Goal: Information Seeking & Learning: Learn about a topic

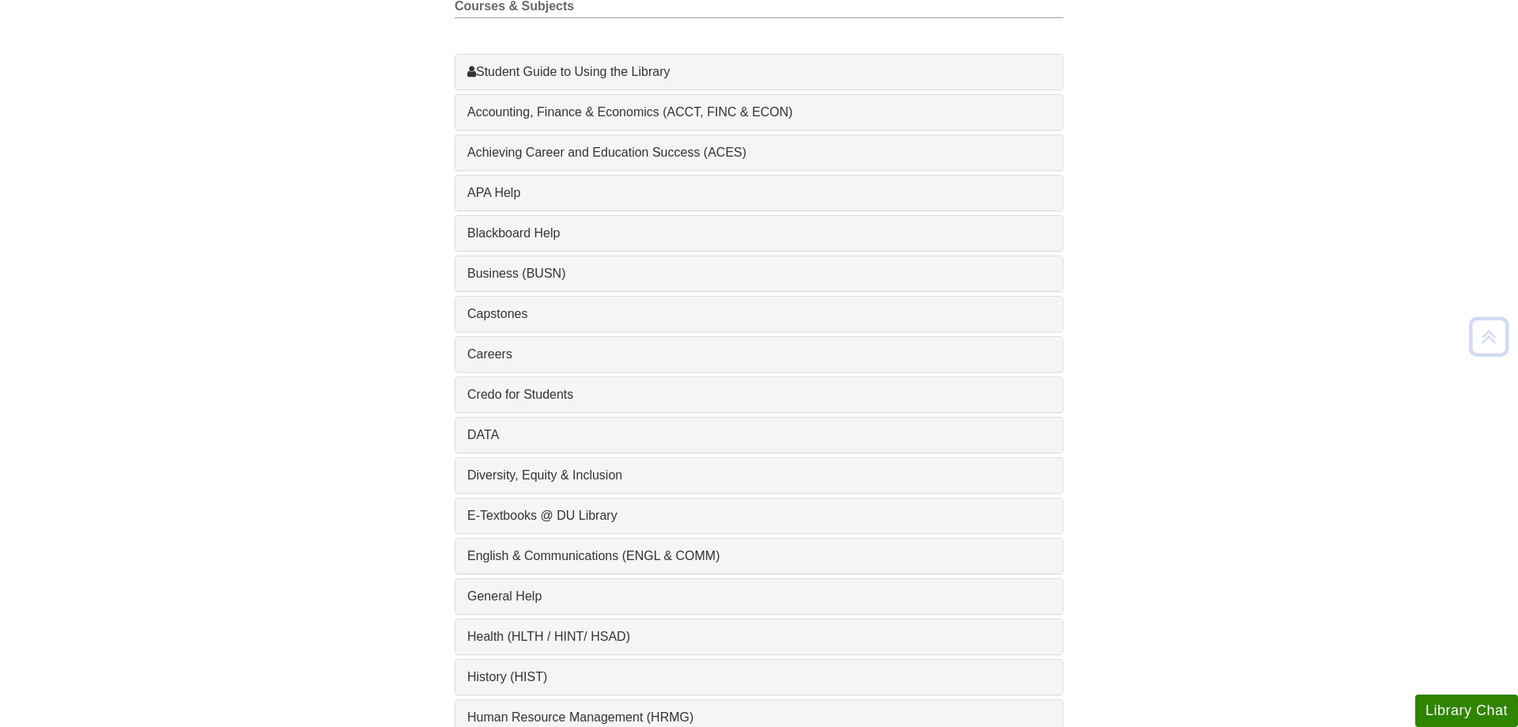
scroll to position [806, 0]
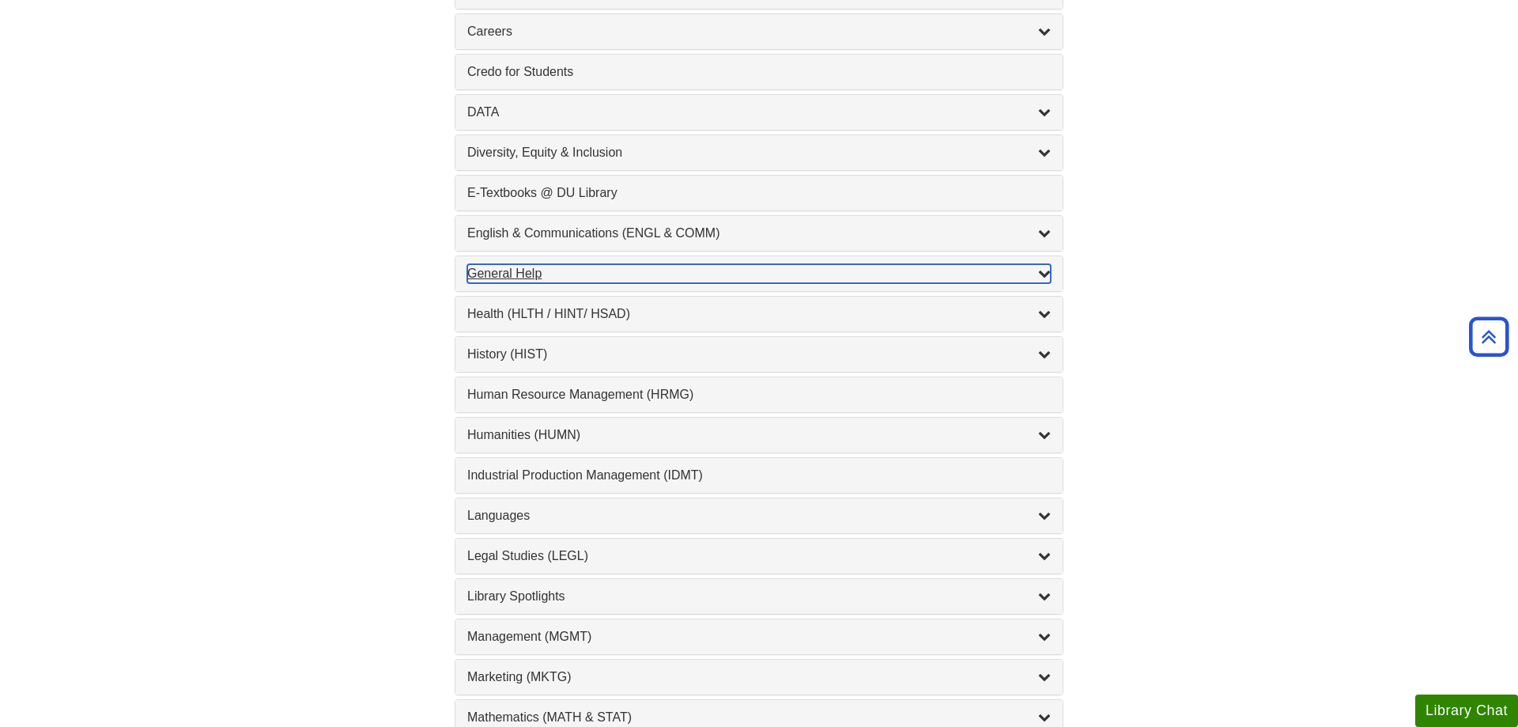
click at [475, 283] on div "General Help , 16 guides" at bounding box center [758, 273] width 583 height 19
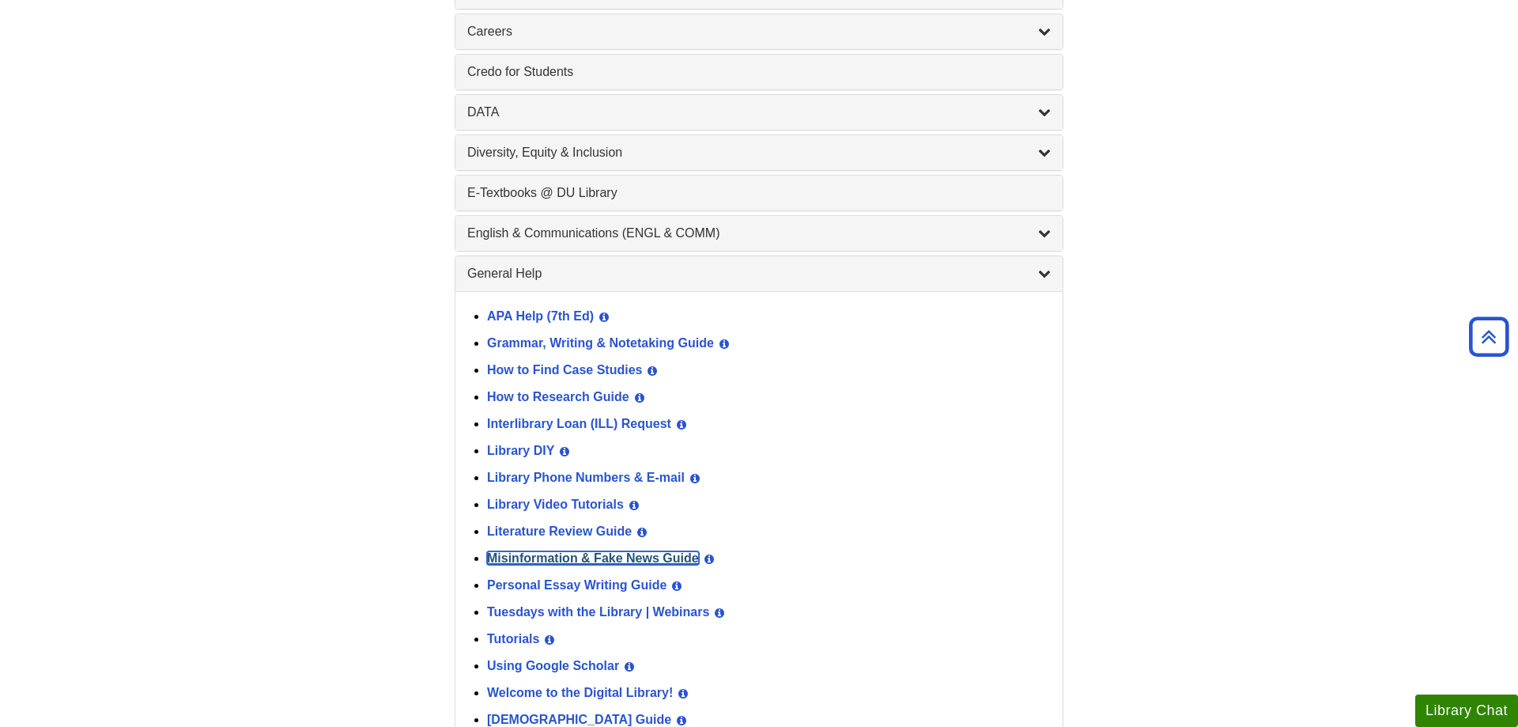
click at [519, 564] on link "Misinformation & Fake News Guide" at bounding box center [593, 557] width 212 height 13
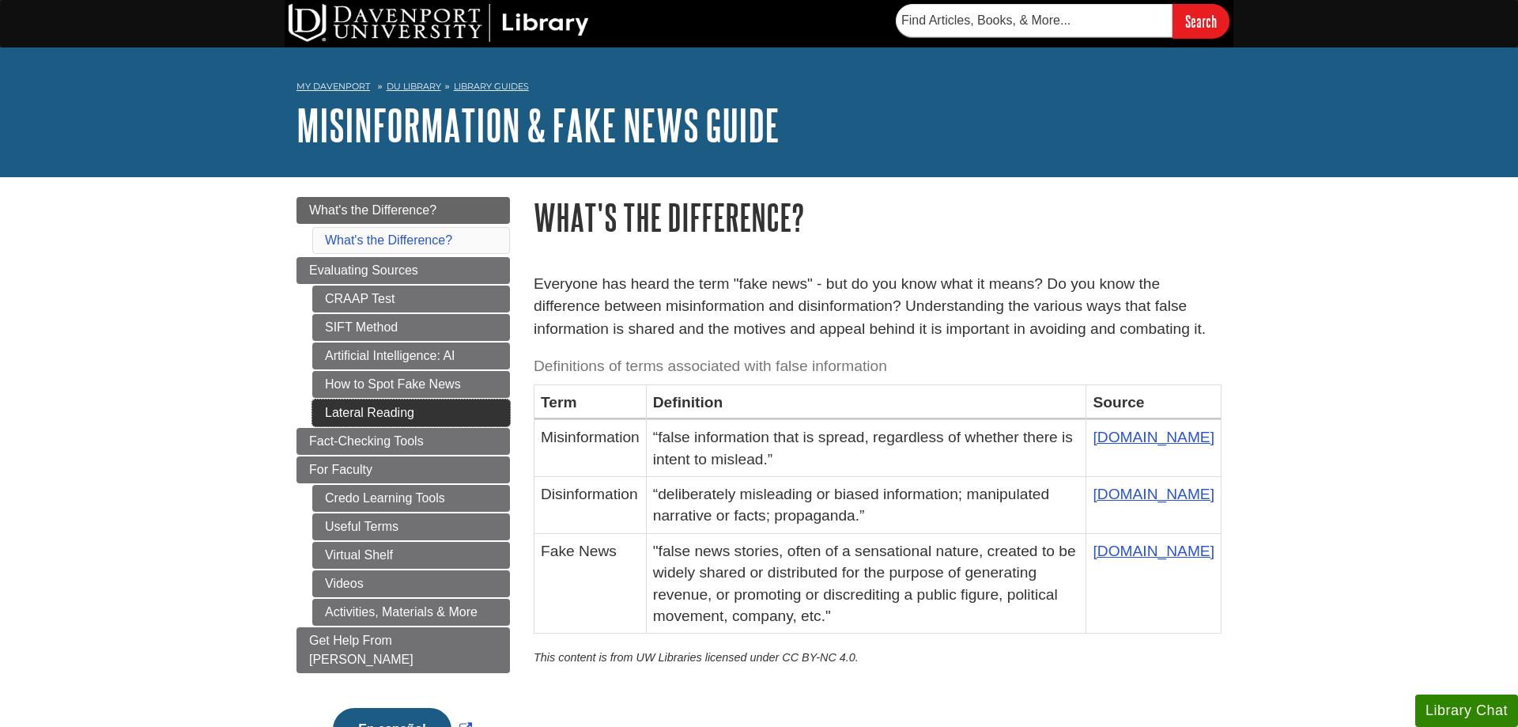
click at [331, 409] on link "Lateral Reading" at bounding box center [411, 412] width 198 height 27
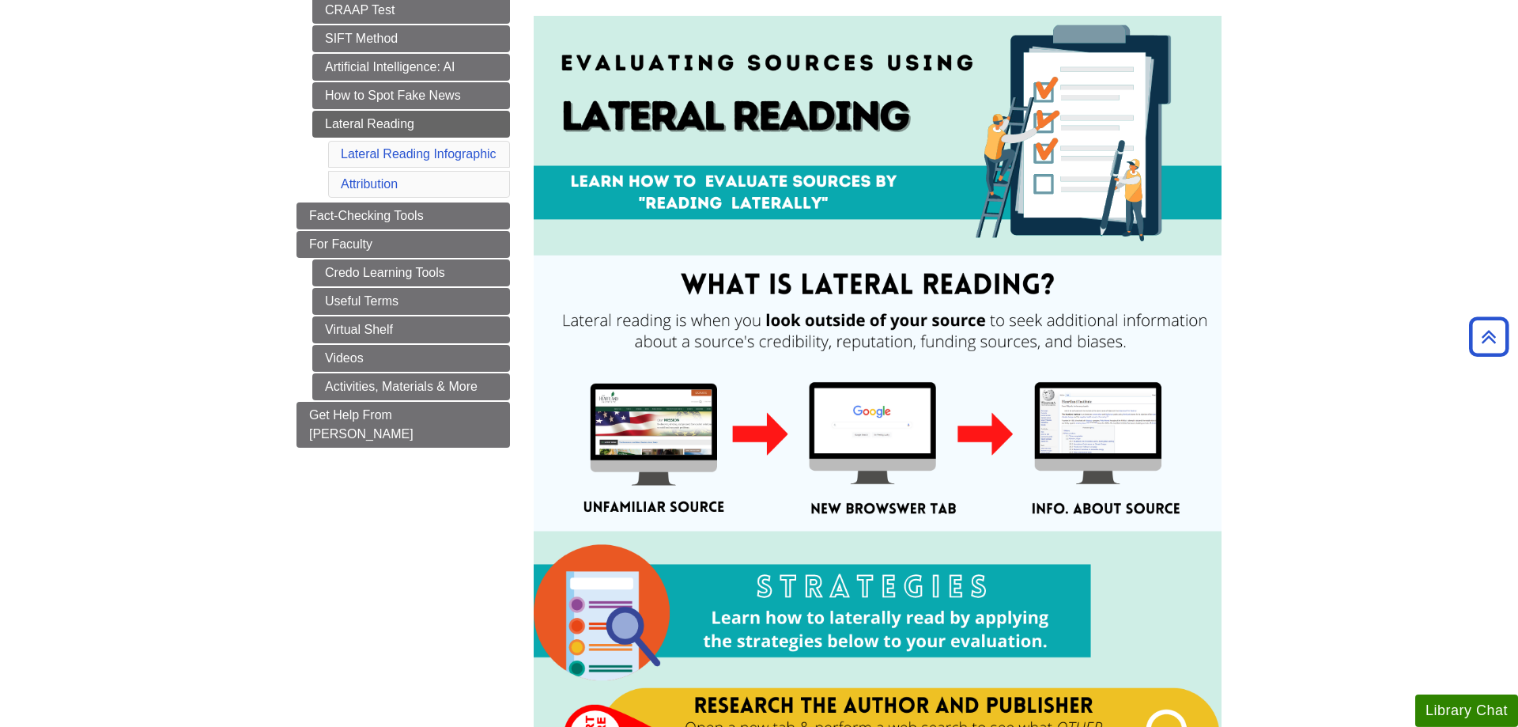
scroll to position [161, 0]
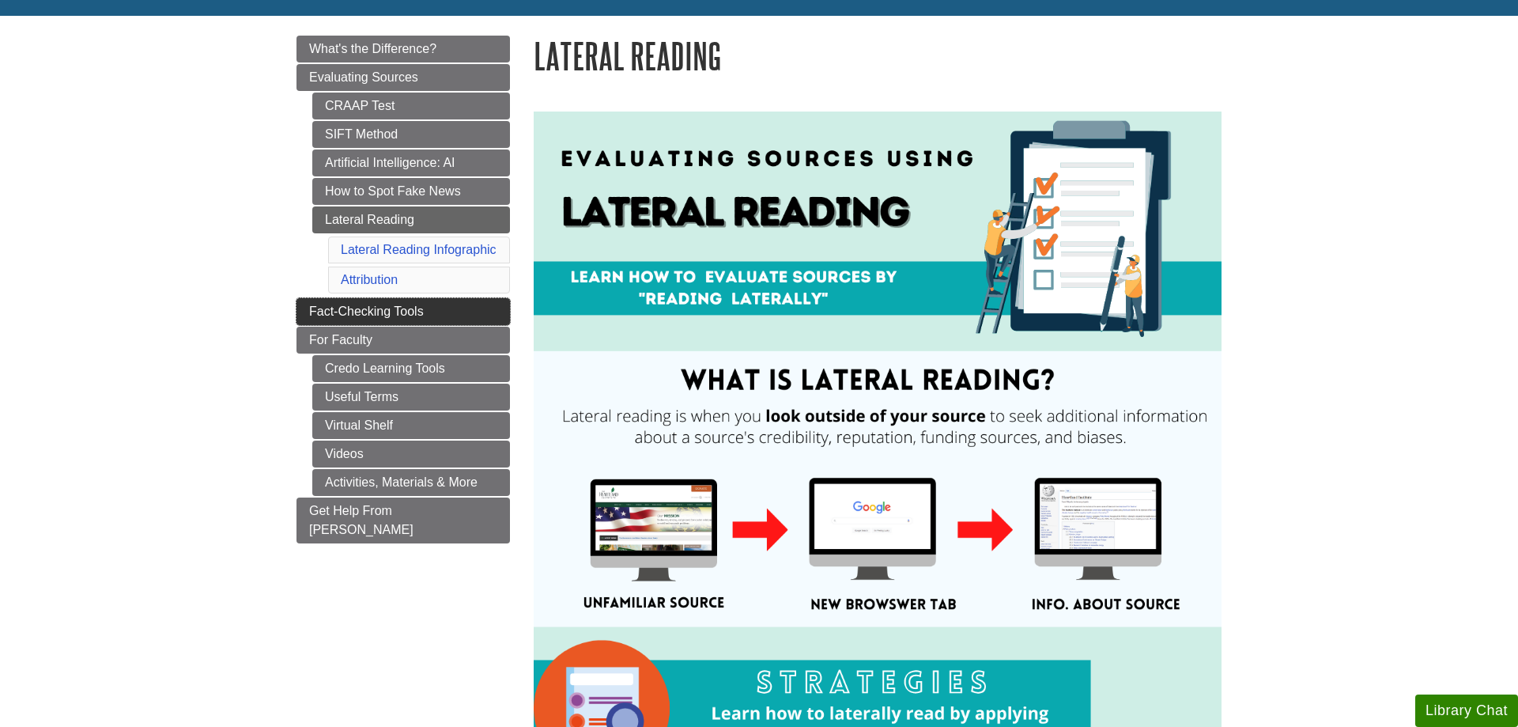
click at [308, 303] on link "Fact-Checking Tools" at bounding box center [402, 311] width 213 height 27
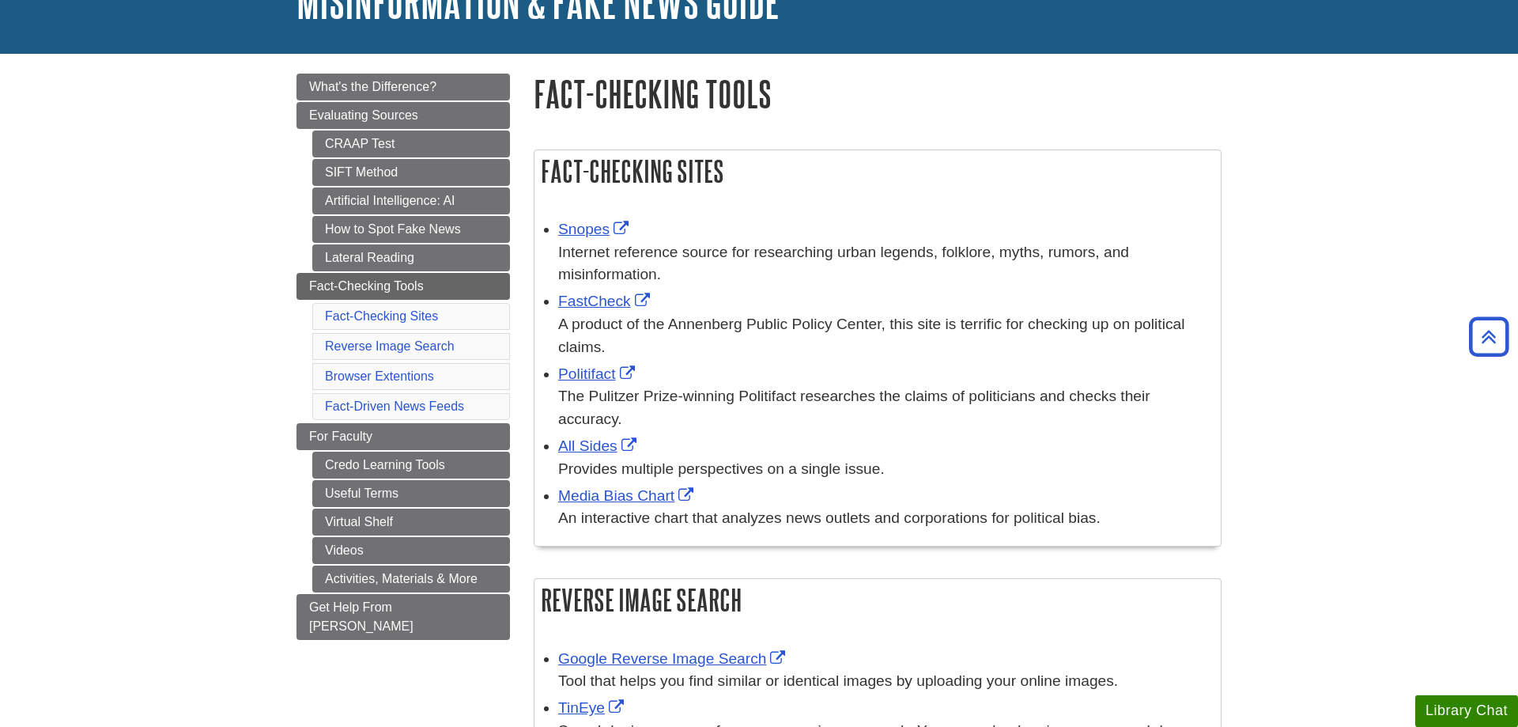
scroll to position [81, 0]
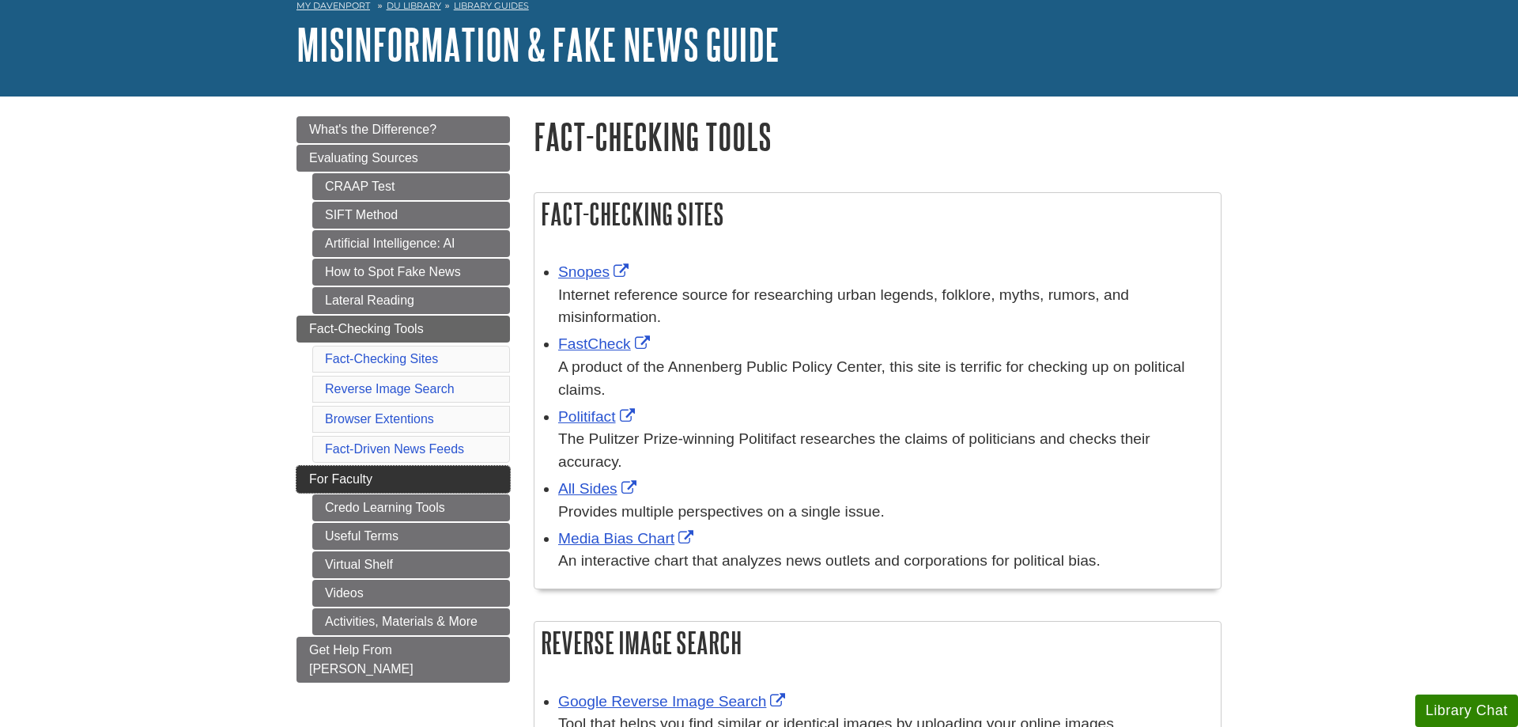
click at [304, 477] on link "For Faculty" at bounding box center [402, 479] width 213 height 27
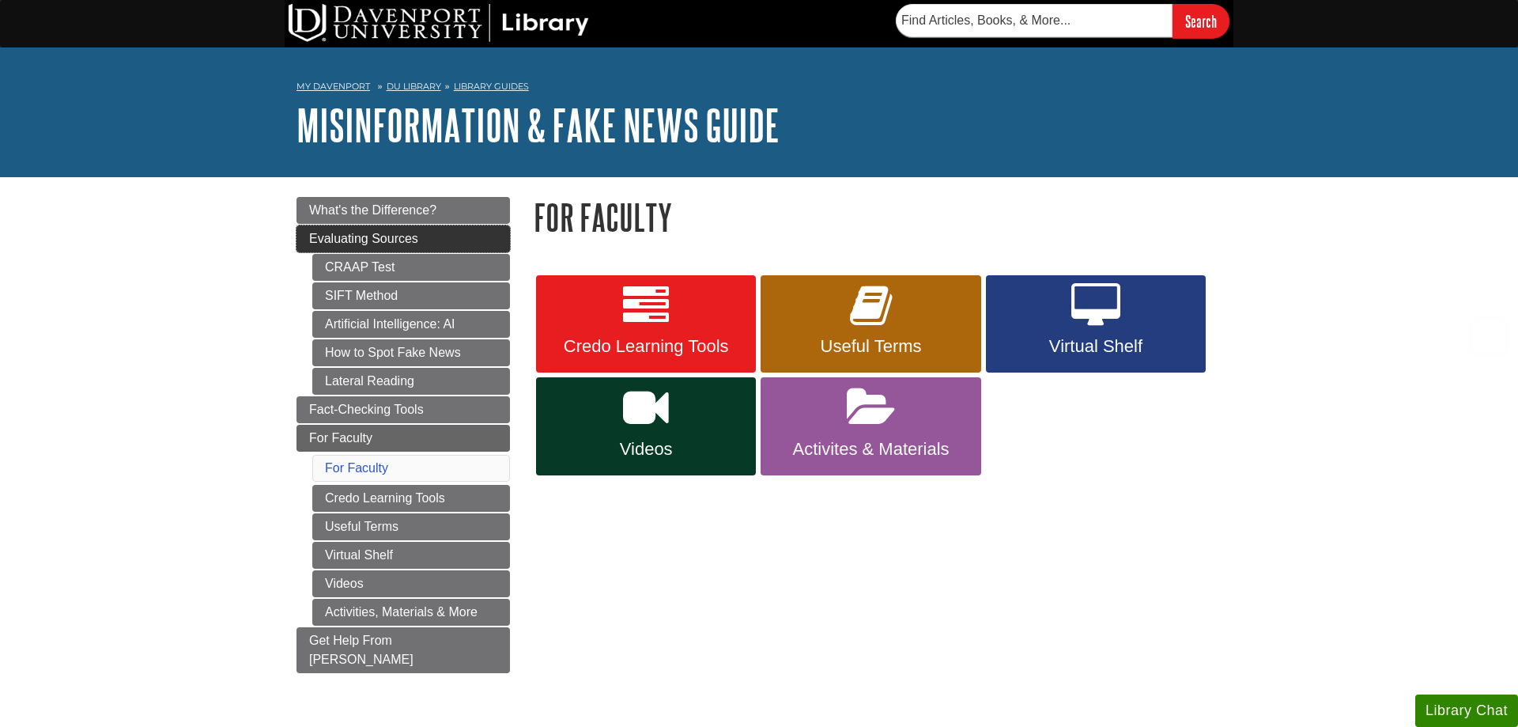
click at [301, 246] on link "Evaluating Sources" at bounding box center [402, 238] width 213 height 27
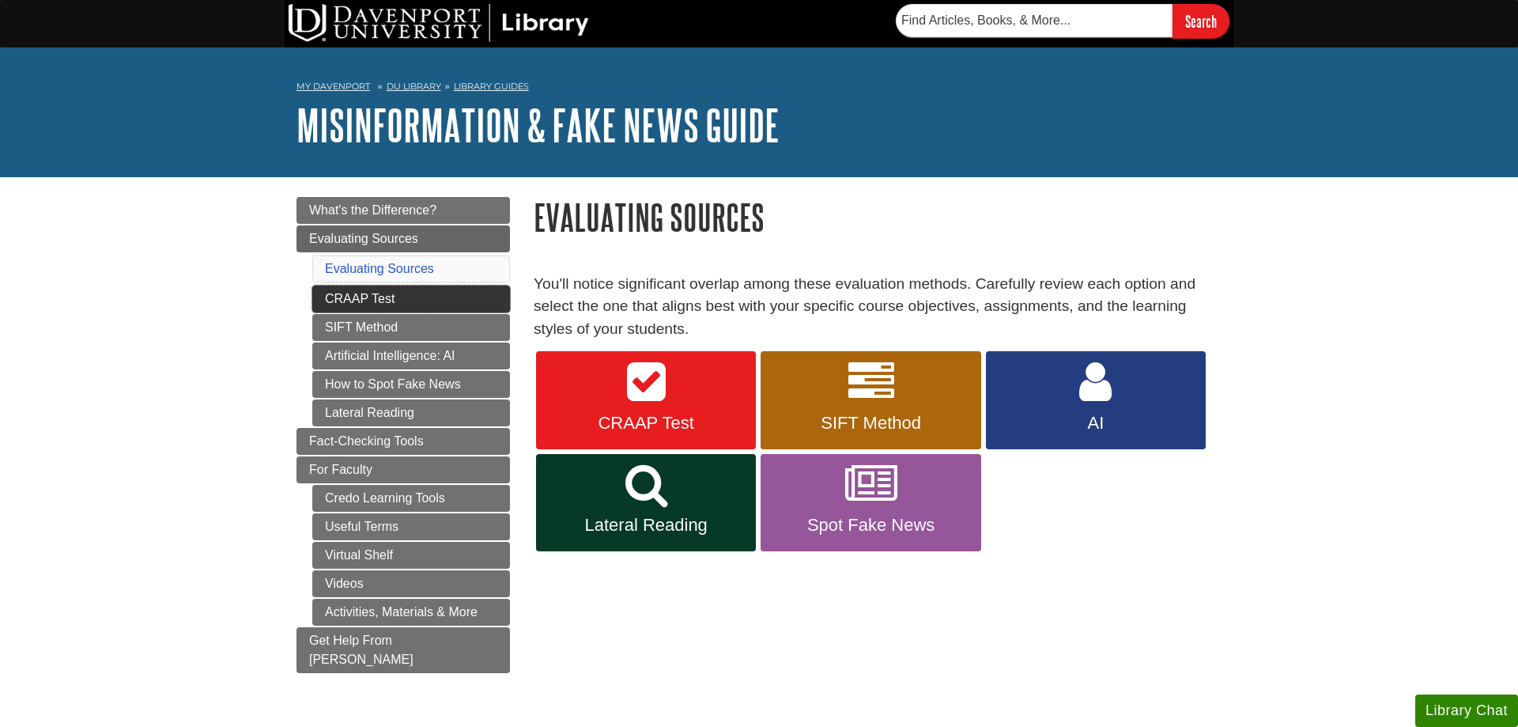
click at [312, 294] on link "CRAAP Test" at bounding box center [411, 298] width 198 height 27
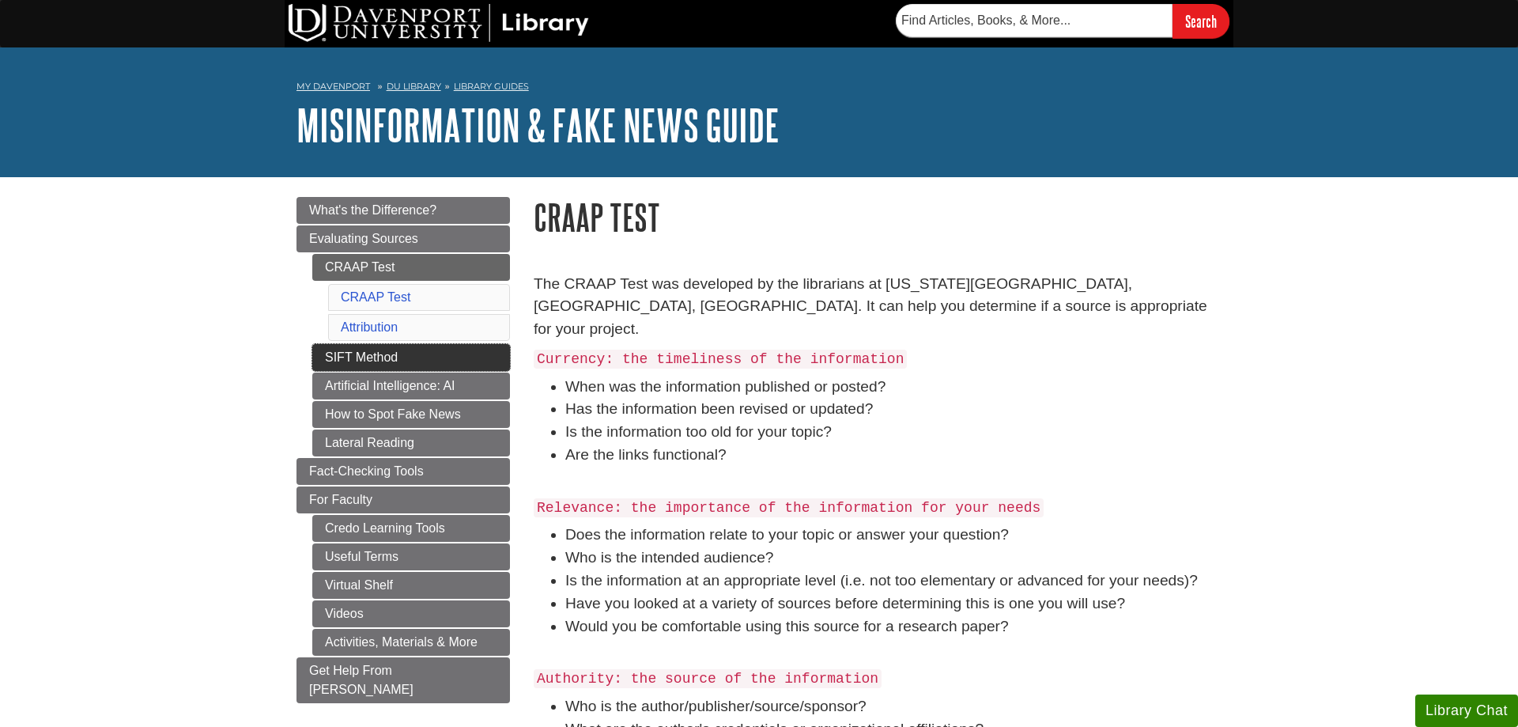
click at [334, 361] on link "SIFT Method" at bounding box center [411, 357] width 198 height 27
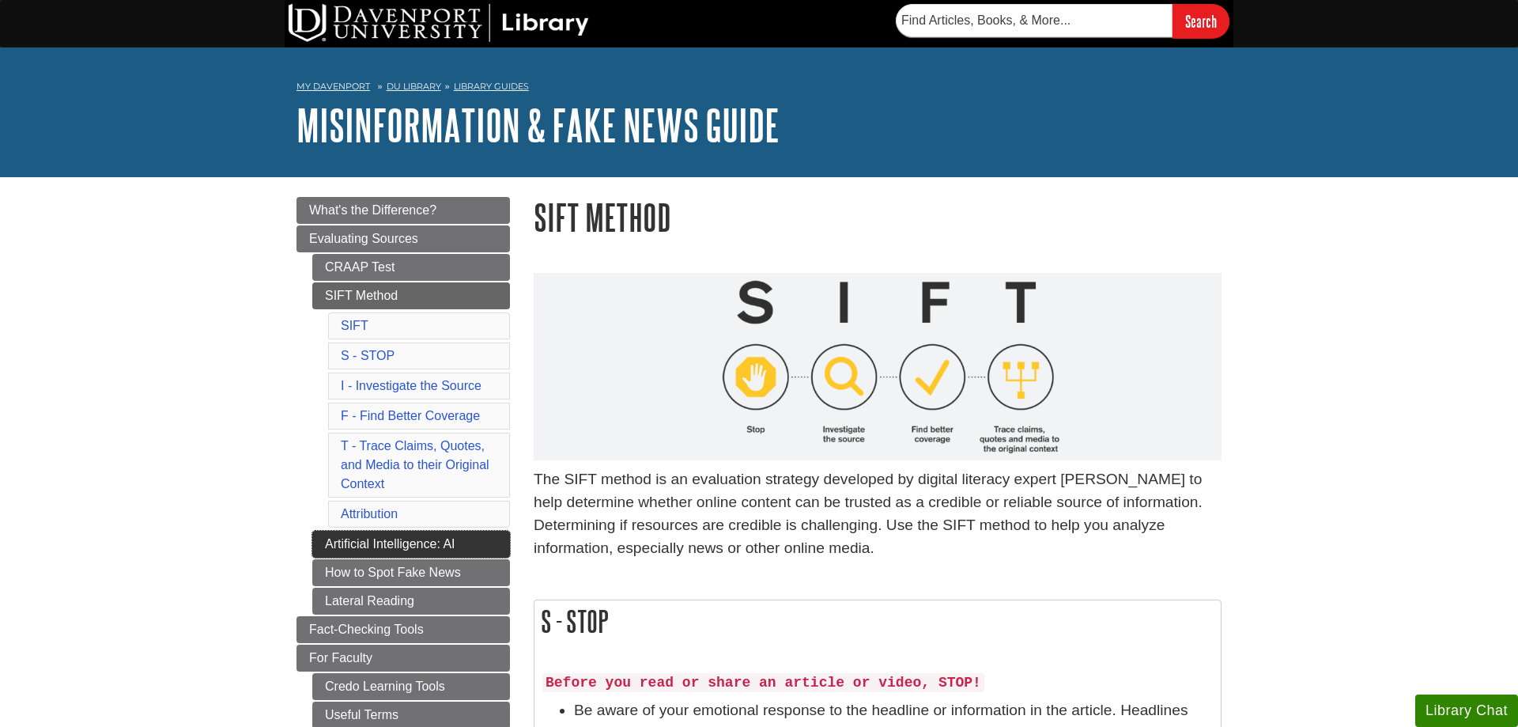
click at [346, 546] on link "Artificial Intelligence: AI" at bounding box center [411, 543] width 198 height 27
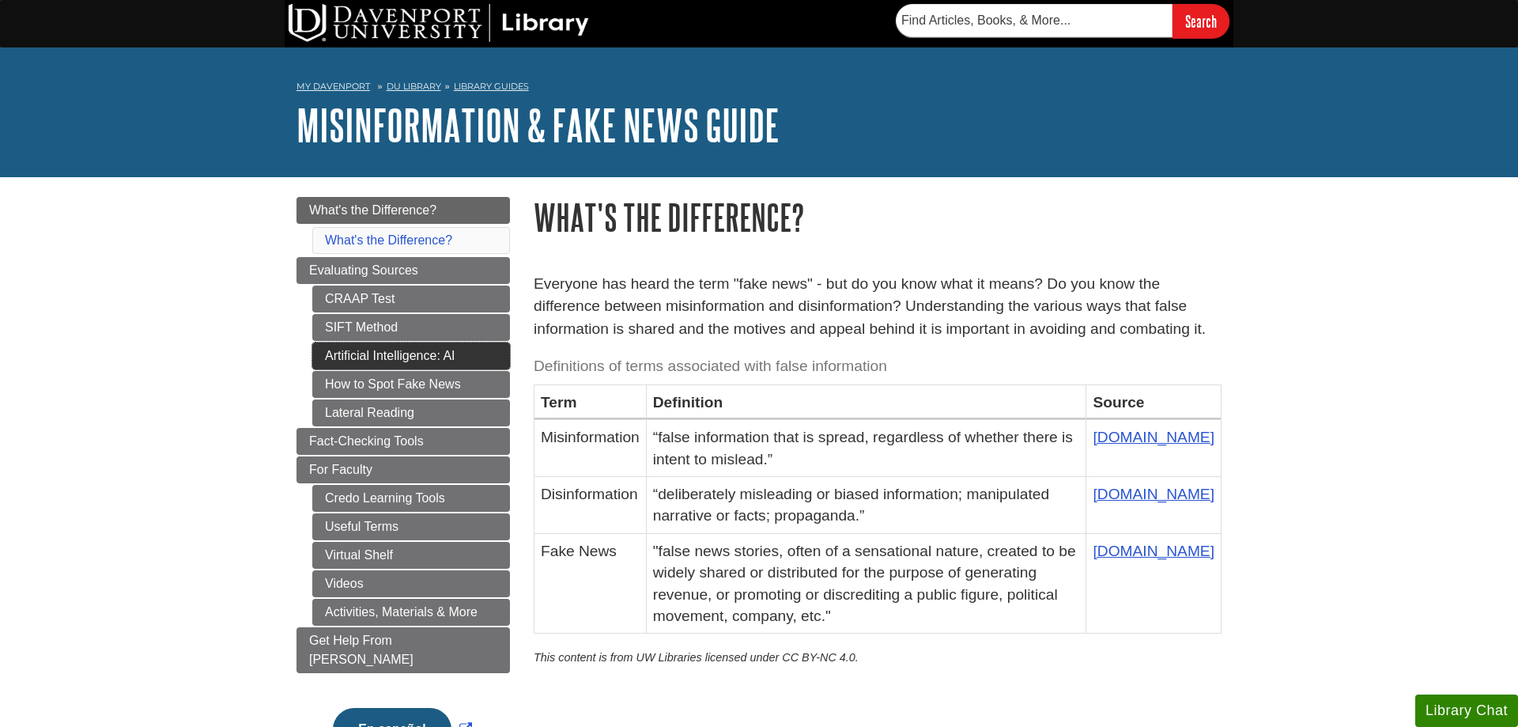
click at [439, 362] on link "Artificial Intelligence: AI" at bounding box center [411, 355] width 198 height 27
